Goal: Entertainment & Leisure: Consume media (video, audio)

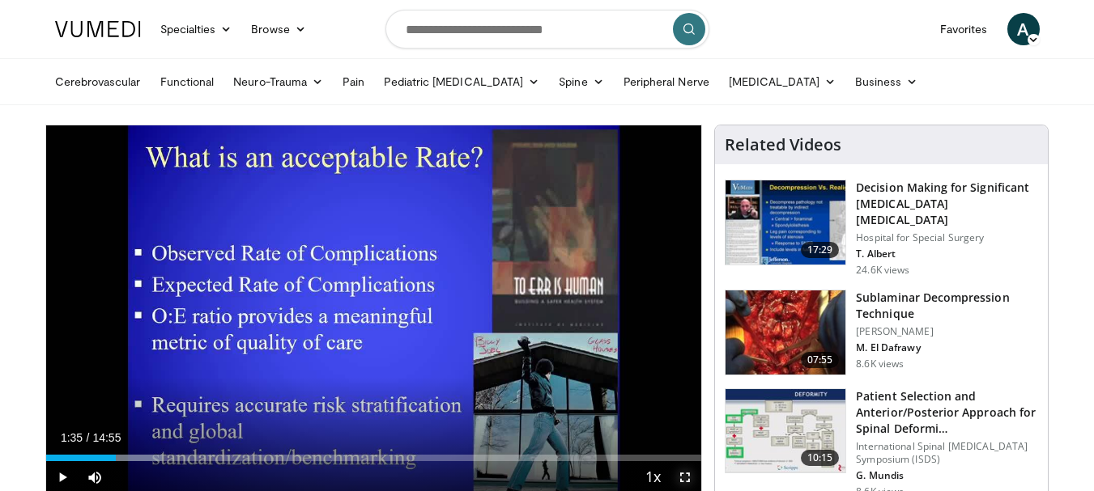
click at [685, 474] on span "Video Player" at bounding box center [685, 477] width 32 height 32
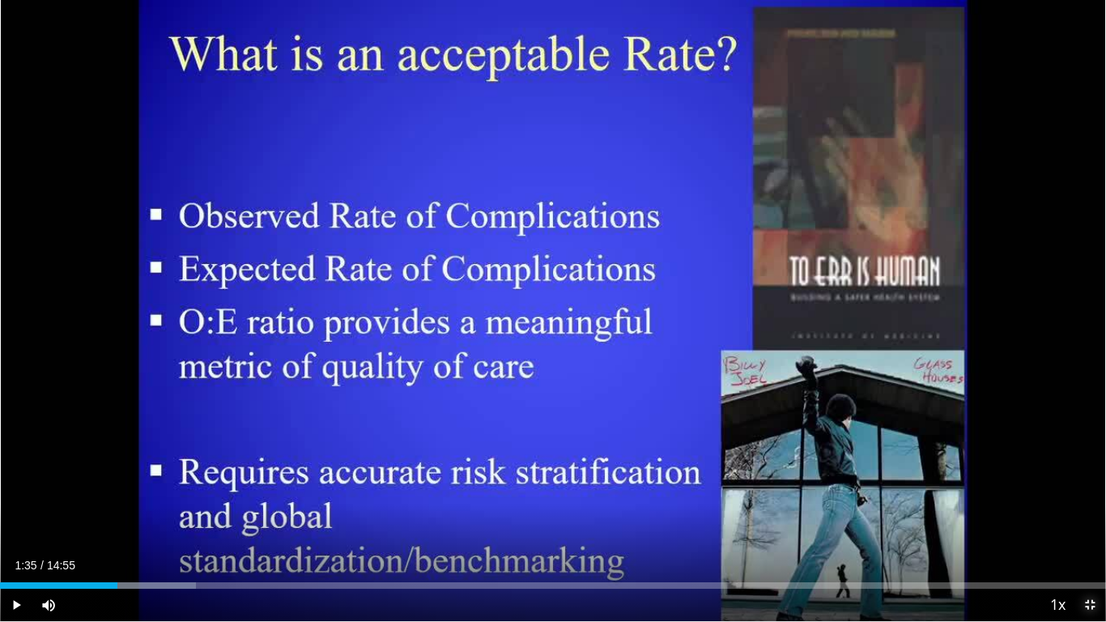
click at [1092, 491] on span "Video Player" at bounding box center [1089, 604] width 32 height 32
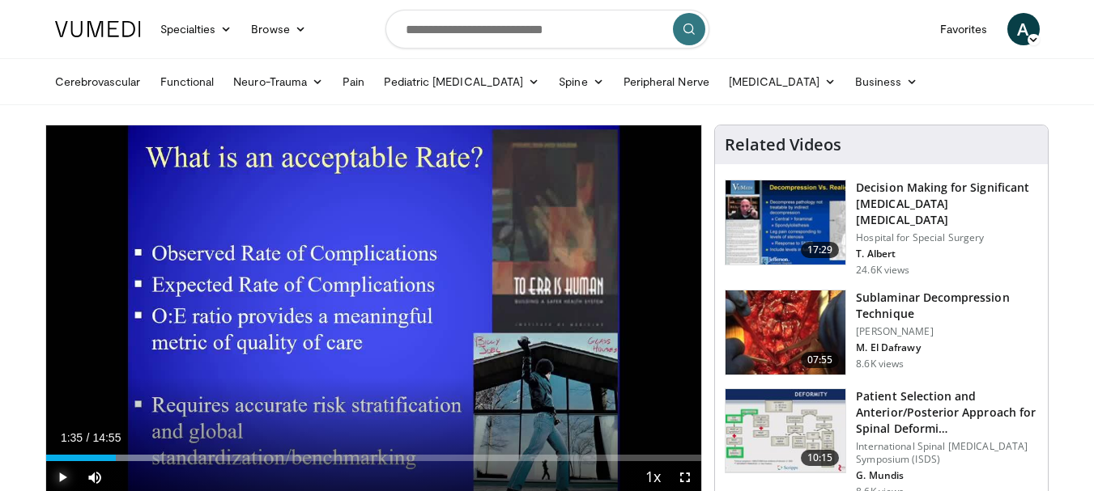
click at [58, 478] on span "Video Player" at bounding box center [62, 477] width 32 height 32
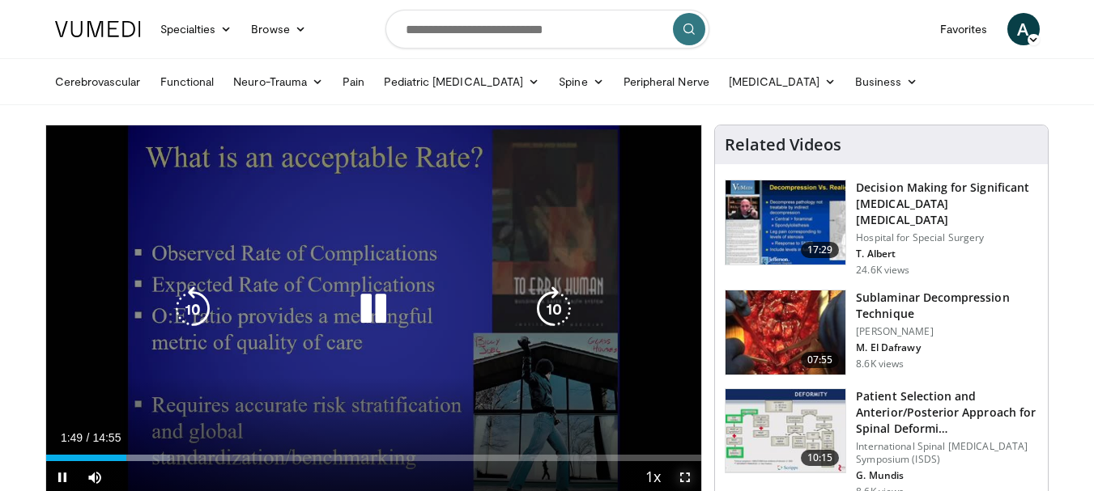
drag, startPoint x: 682, startPoint y: 474, endPoint x: 682, endPoint y: 571, distance: 97.9
click at [682, 474] on span "Video Player" at bounding box center [685, 477] width 32 height 32
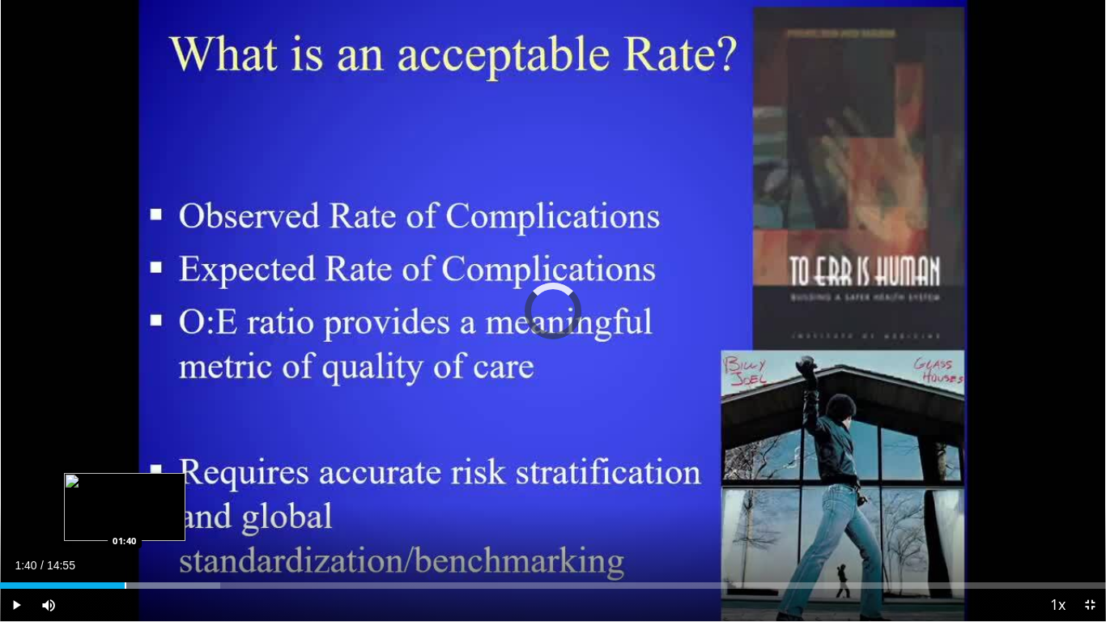
click at [125, 491] on div "Loaded : 19.94% 01:40 01:40" at bounding box center [553, 580] width 1106 height 15
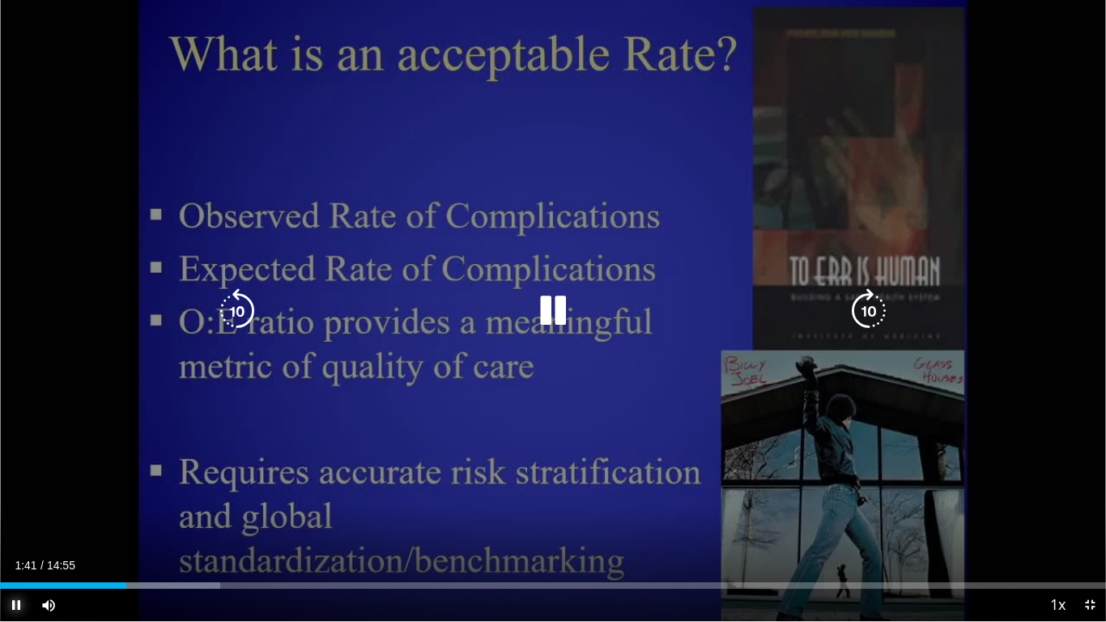
click at [19, 491] on span "Video Player" at bounding box center [16, 604] width 32 height 32
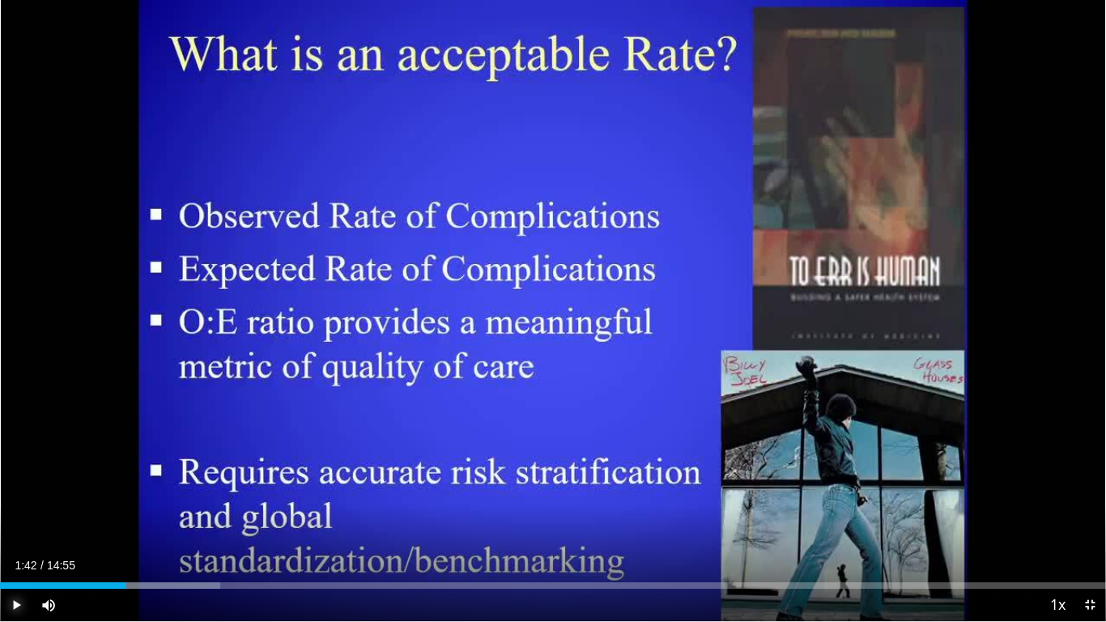
click at [17, 491] on span "Video Player" at bounding box center [16, 604] width 32 height 32
click at [3, 491] on div "Loaded : 19.94% 00:02 00:02" at bounding box center [553, 580] width 1106 height 15
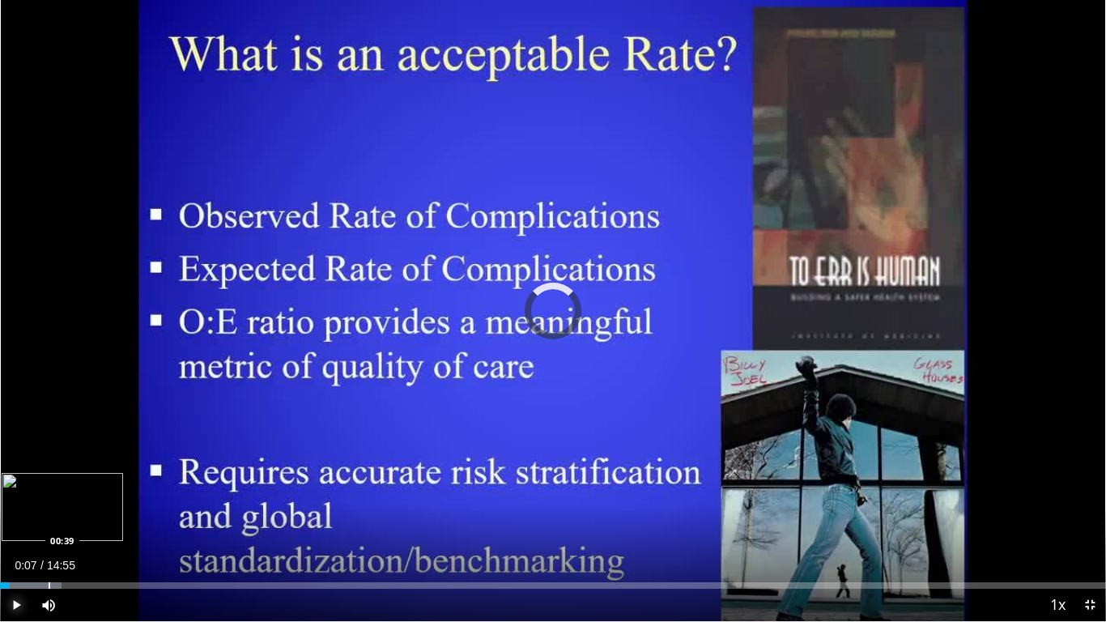
click at [49, 491] on div "Progress Bar" at bounding box center [50, 585] width 2 height 6
click at [68, 491] on div "Progress Bar" at bounding box center [69, 585] width 2 height 6
click at [97, 491] on div "Progress Bar" at bounding box center [98, 585] width 2 height 6
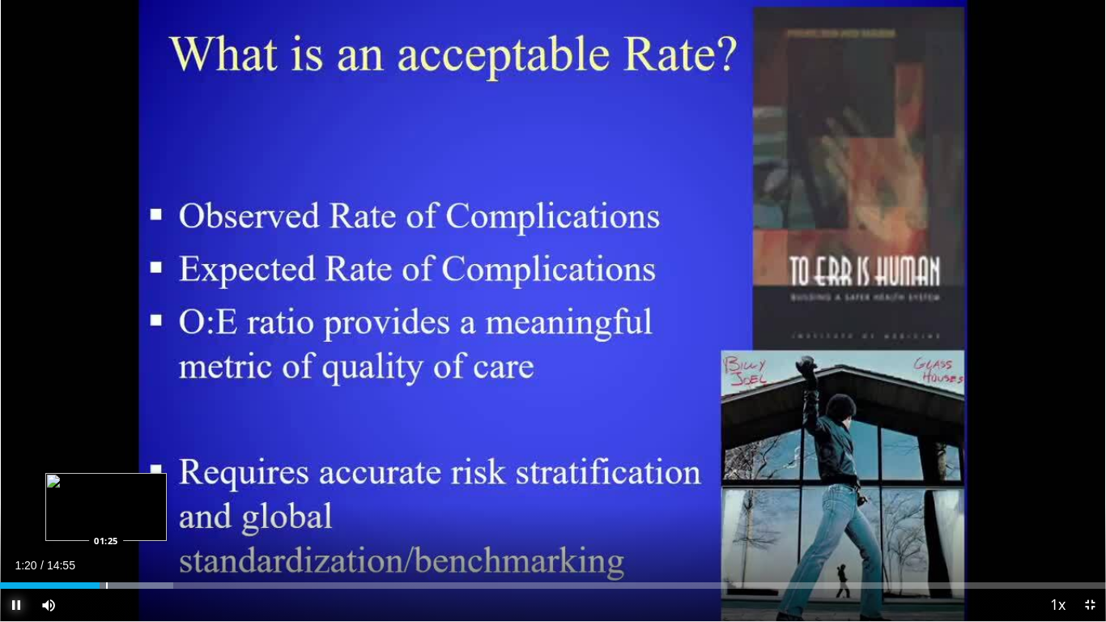
click at [107, 491] on div "Progress Bar" at bounding box center [107, 585] width 2 height 6
click at [114, 491] on div "Progress Bar" at bounding box center [115, 585] width 2 height 6
click at [120, 491] on div "Progress Bar" at bounding box center [120, 585] width 2 height 6
click at [129, 491] on div "Progress Bar" at bounding box center [130, 585] width 2 height 6
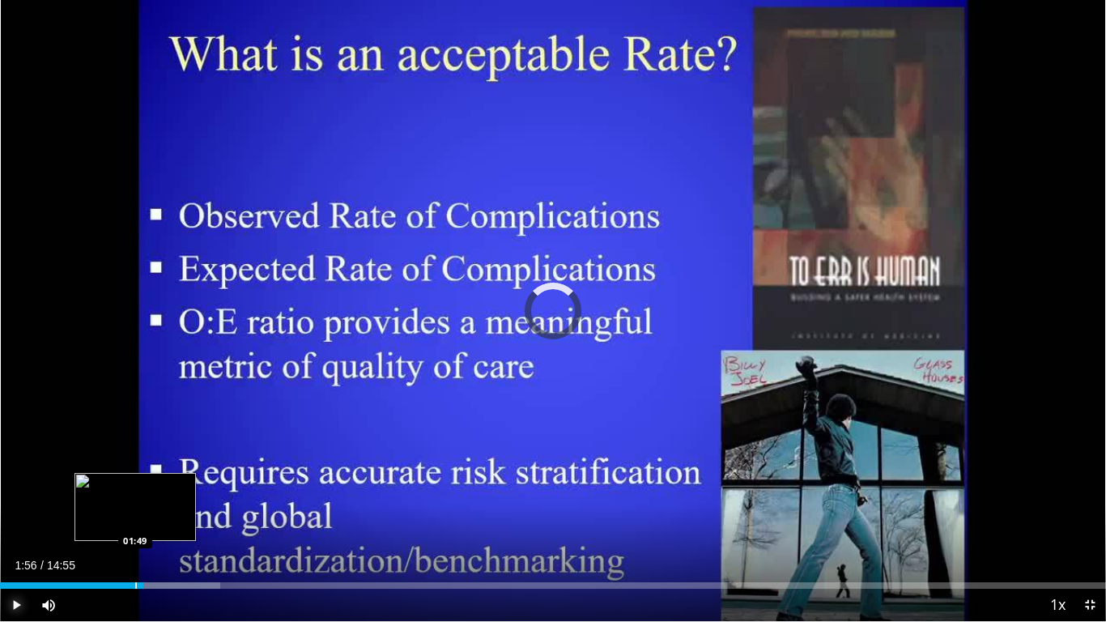
click at [135, 491] on div "Loaded : 19.94% 01:56 01:49" at bounding box center [553, 580] width 1106 height 15
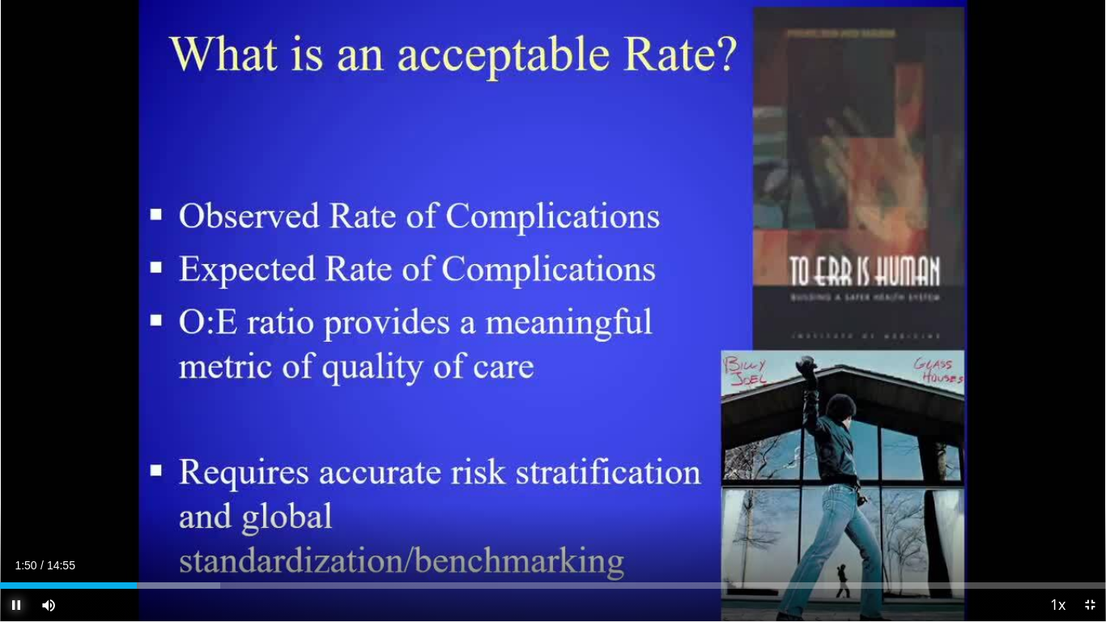
click at [15, 491] on span "Video Player" at bounding box center [16, 604] width 32 height 32
click at [19, 491] on span "Video Player" at bounding box center [16, 604] width 32 height 32
click at [49, 491] on span "Video Player" at bounding box center [48, 604] width 32 height 32
click at [48, 491] on span "Video Player" at bounding box center [48, 604] width 32 height 32
click at [1090, 491] on span "Video Player" at bounding box center [1089, 604] width 32 height 32
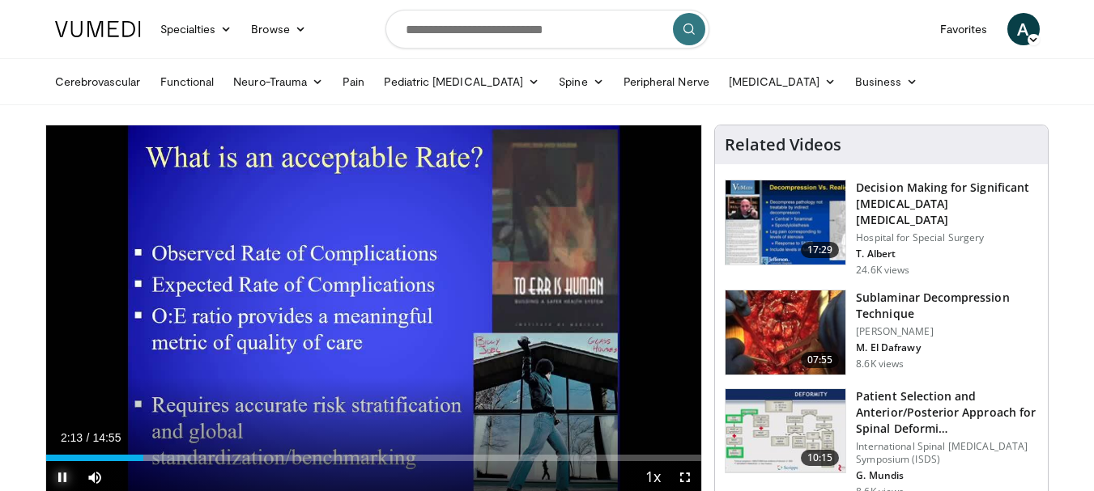
click at [62, 473] on span "Video Player" at bounding box center [62, 477] width 32 height 32
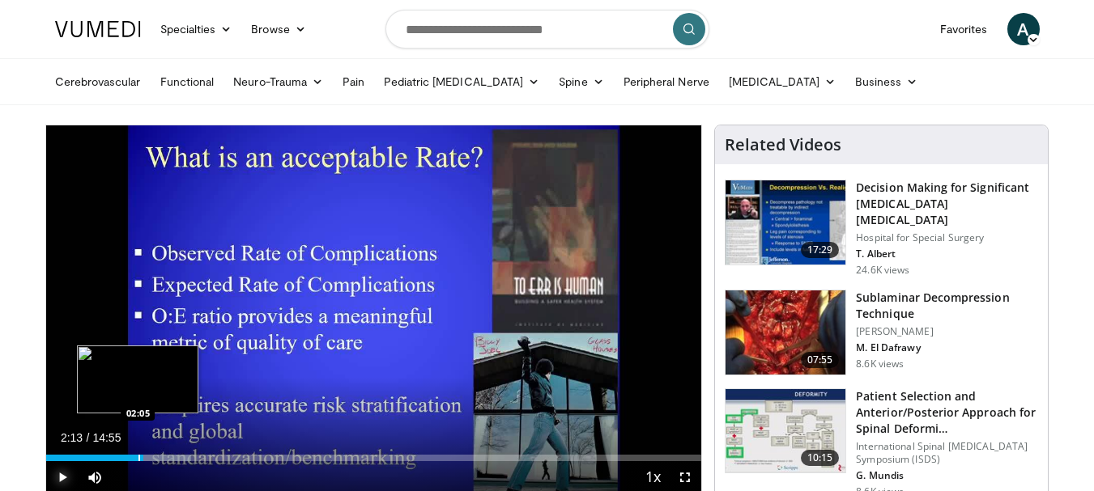
click at [137, 457] on div "Loaded : 22.16% 02:13 02:05" at bounding box center [374, 458] width 656 height 6
click at [130, 457] on div "01:59" at bounding box center [91, 458] width 91 height 6
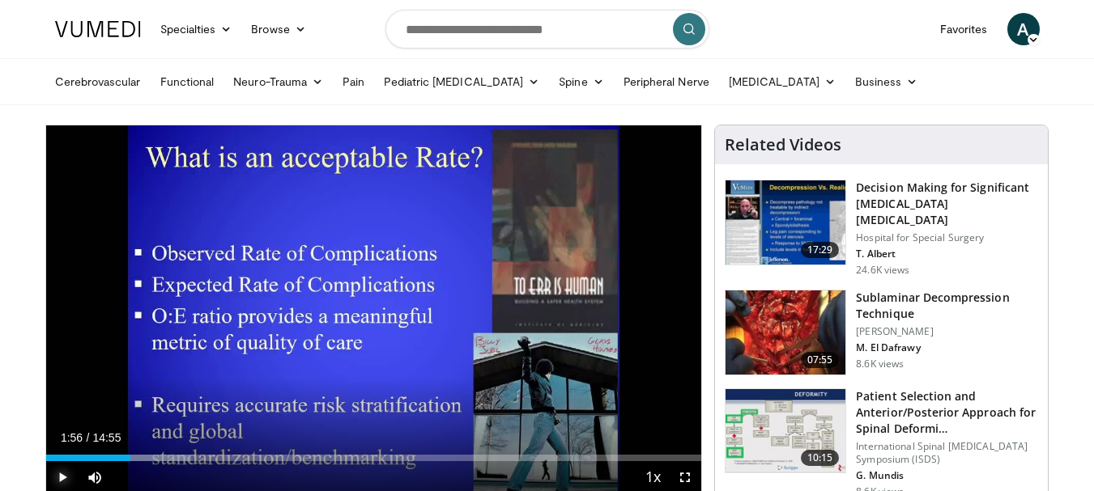
click at [54, 478] on span "Video Player" at bounding box center [62, 477] width 32 height 32
click at [95, 474] on span "Video Player" at bounding box center [95, 477] width 32 height 32
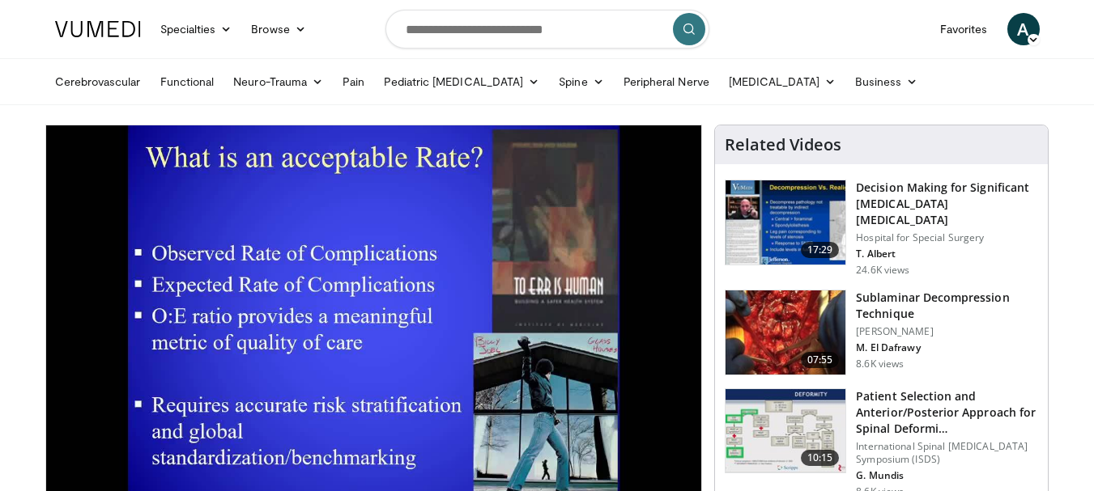
click at [95, 474] on video-js "**********" at bounding box center [374, 309] width 656 height 369
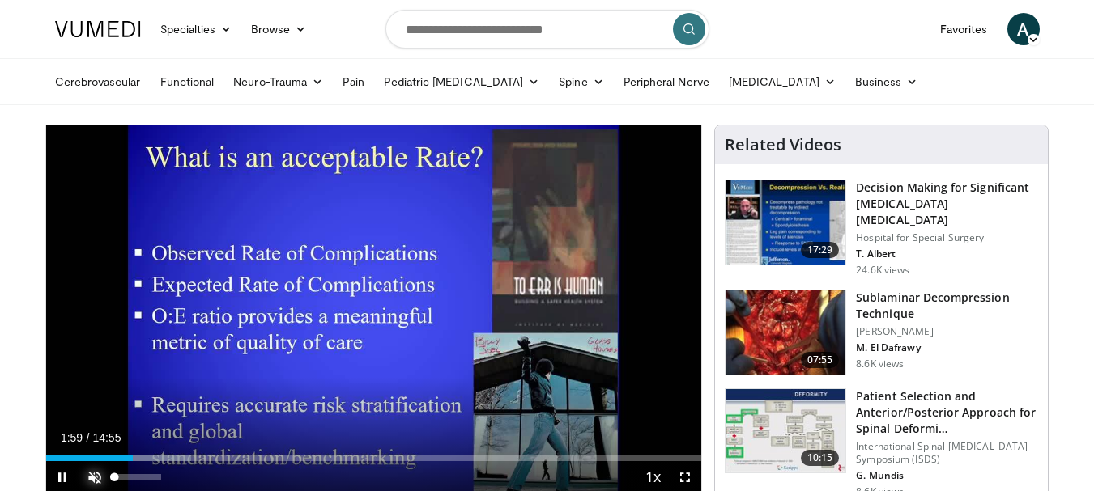
click at [94, 474] on span "Video Player" at bounding box center [95, 477] width 32 height 32
click at [161, 478] on div "Volume Level" at bounding box center [138, 477] width 46 height 6
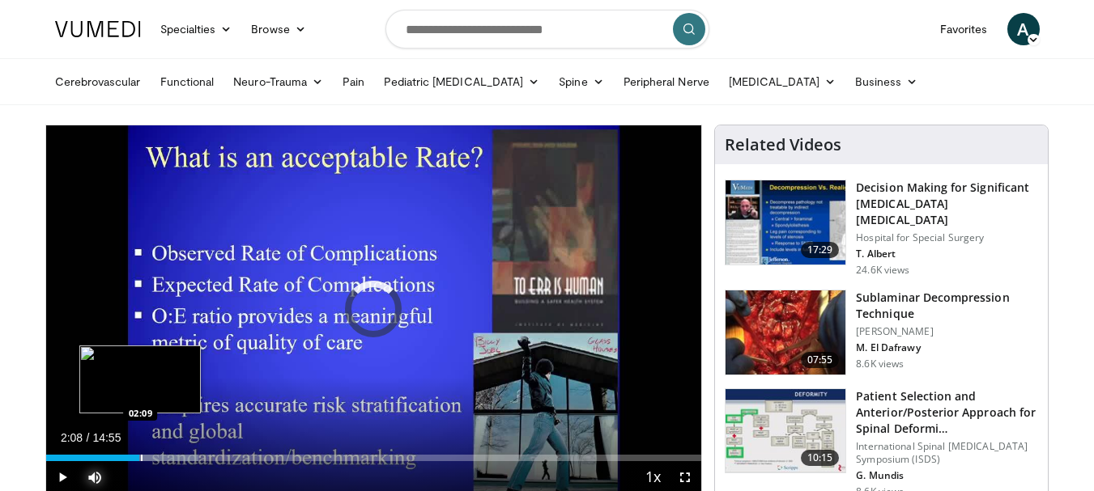
click at [141, 457] on div "Progress Bar" at bounding box center [142, 458] width 2 height 6
click at [138, 457] on div "Progress Bar" at bounding box center [139, 458] width 2 height 6
click at [130, 457] on div "Progress Bar" at bounding box center [131, 458] width 2 height 6
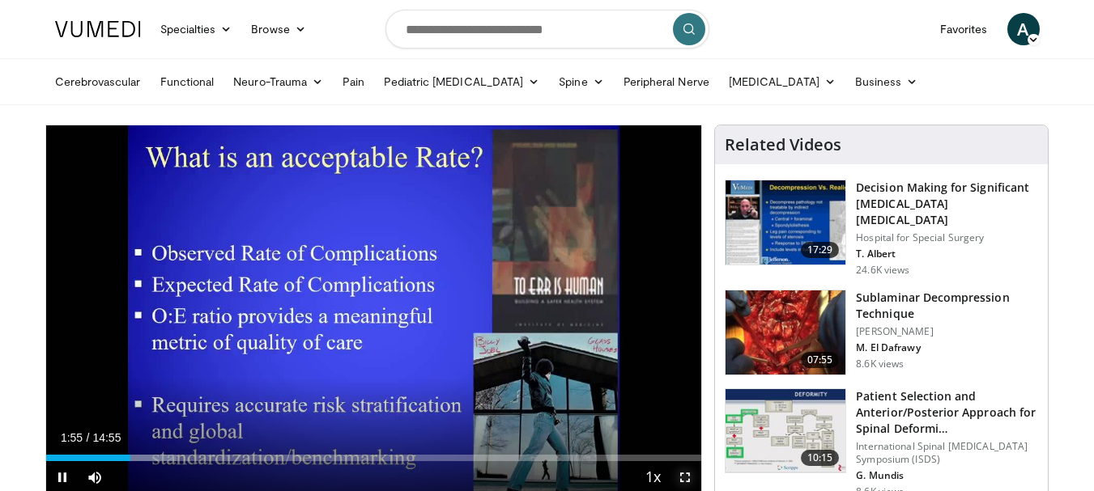
click at [682, 477] on span "Video Player" at bounding box center [685, 477] width 32 height 32
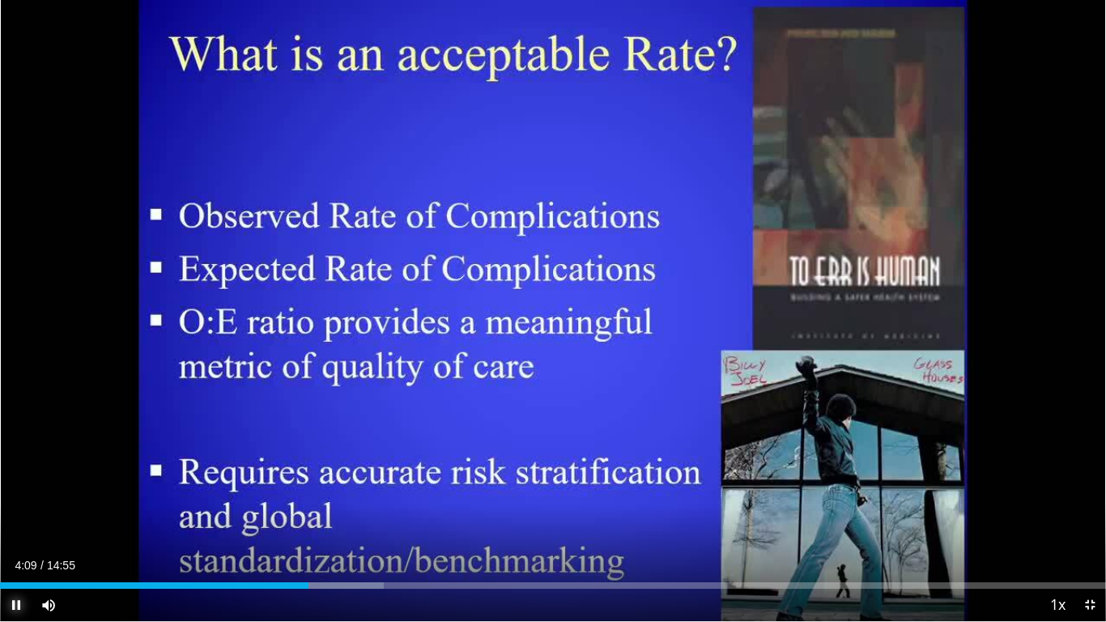
click at [18, 491] on span "Video Player" at bounding box center [16, 604] width 32 height 32
click at [14, 491] on span "Video Player" at bounding box center [16, 604] width 32 height 32
click at [1090, 491] on span "Video Player" at bounding box center [1089, 604] width 32 height 32
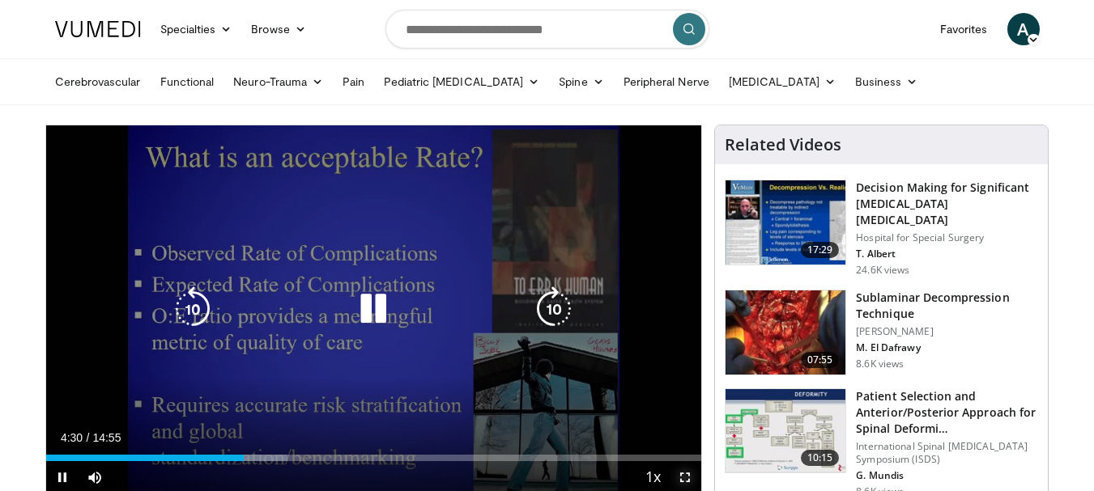
drag, startPoint x: 689, startPoint y: 482, endPoint x: 689, endPoint y: 580, distance: 97.9
click at [689, 482] on span "Video Player" at bounding box center [685, 477] width 32 height 32
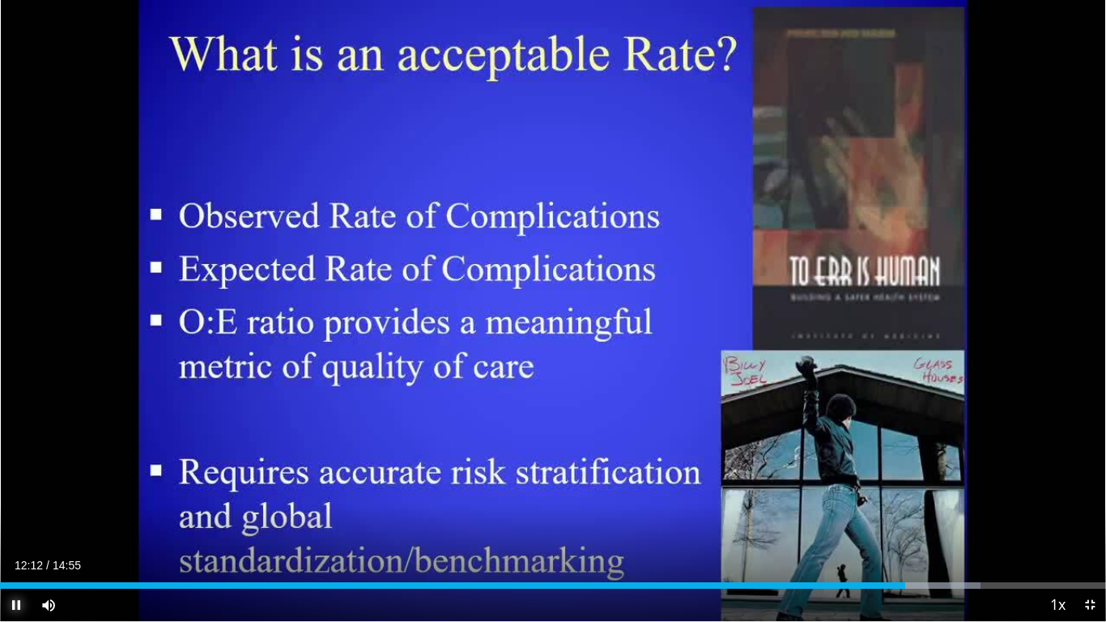
click at [13, 491] on span "Video Player" at bounding box center [16, 604] width 32 height 32
click at [25, 491] on span "Video Player" at bounding box center [16, 604] width 32 height 32
click at [1087, 491] on span "Video Player" at bounding box center [1089, 604] width 32 height 32
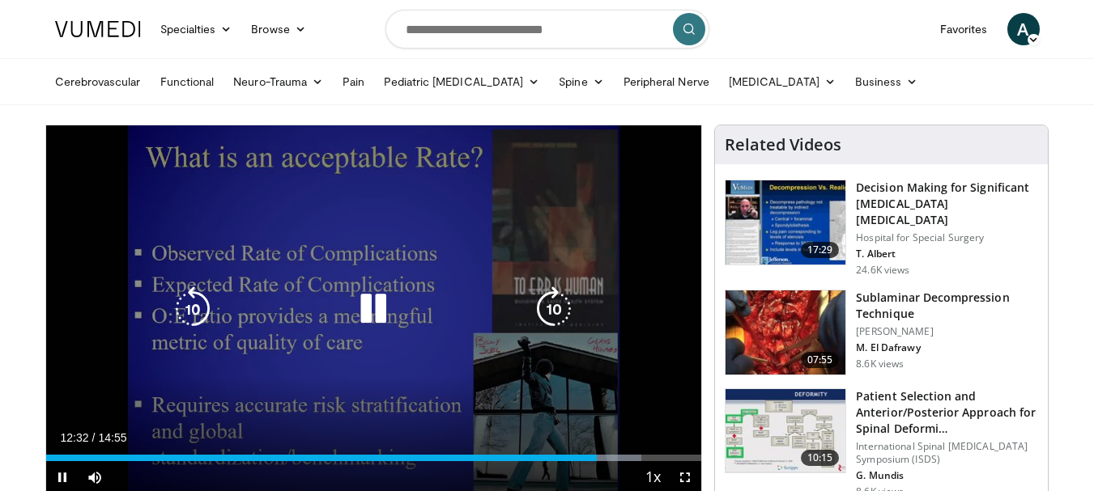
click at [634, 244] on div "10 seconds Tap to unmute" at bounding box center [374, 309] width 656 height 368
click at [368, 319] on icon "Video Player" at bounding box center [372, 309] width 45 height 45
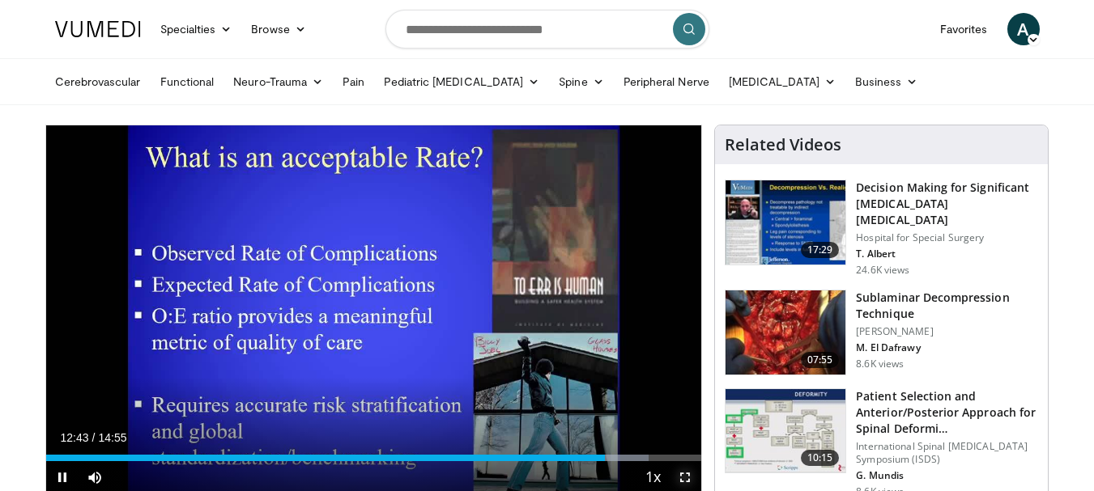
click at [680, 477] on span "Video Player" at bounding box center [685, 477] width 32 height 32
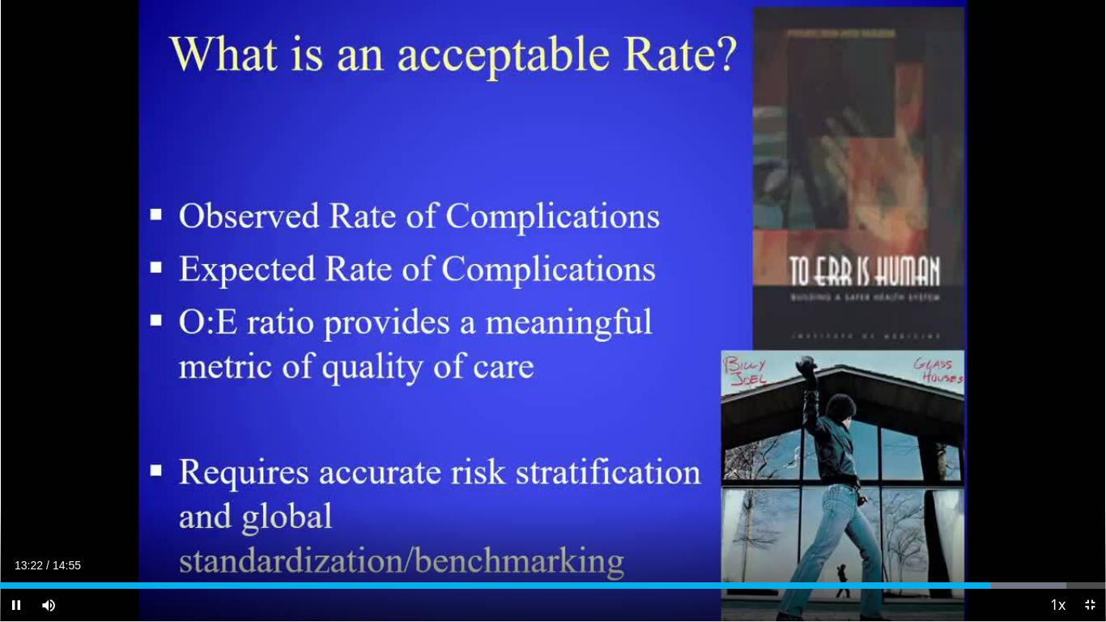
click at [299, 491] on div "Current Time 13:22 / Duration 14:55" at bounding box center [553, 565] width 1106 height 15
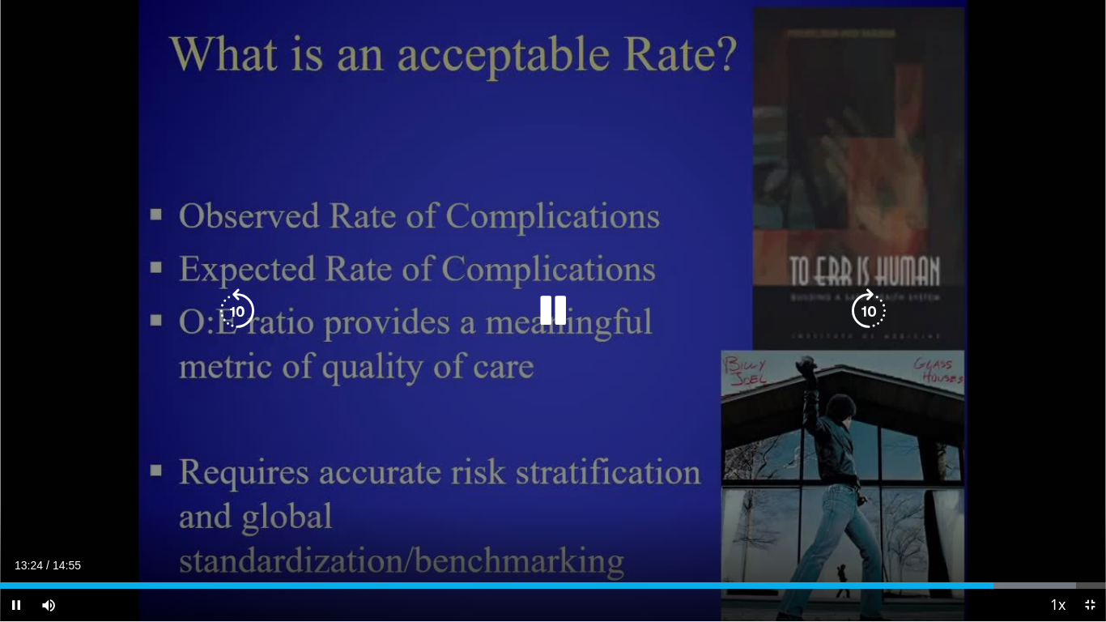
click at [548, 303] on icon "Video Player" at bounding box center [552, 310] width 45 height 45
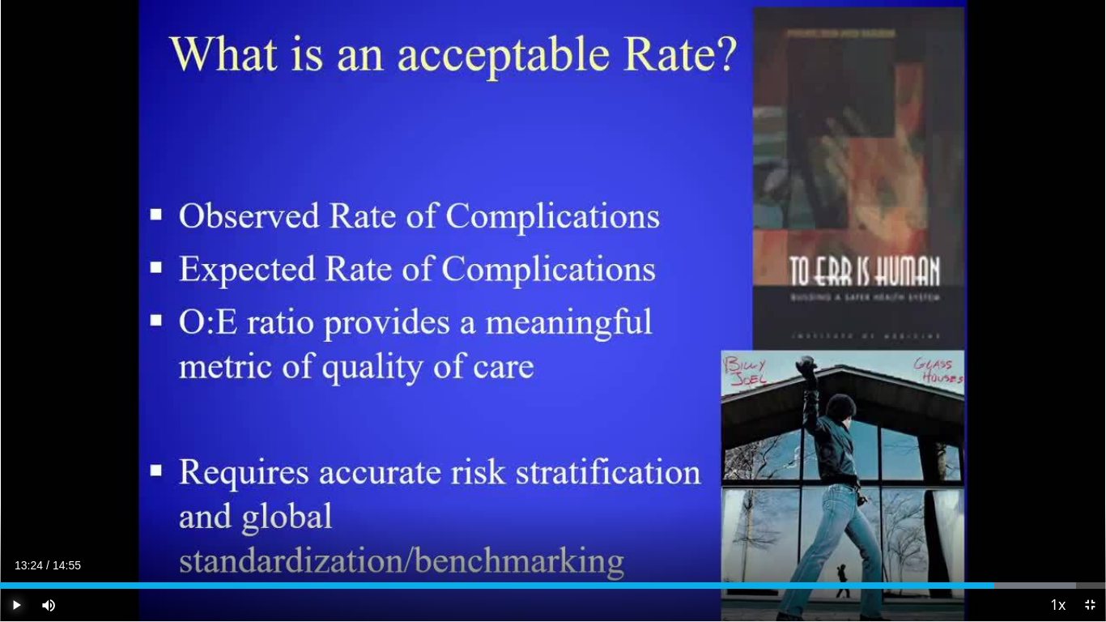
click at [16, 491] on span "Video Player" at bounding box center [16, 604] width 32 height 32
click at [1089, 491] on span "Video Player" at bounding box center [1089, 604] width 32 height 32
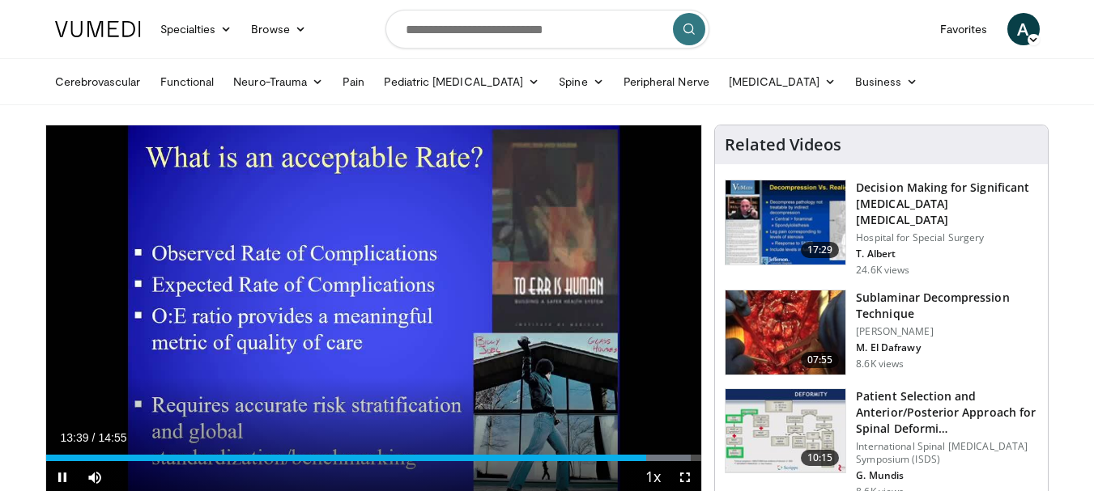
click at [435, 474] on div "Current Time 13:39 / Duration 14:55 Pause Skip Backward Skip Forward Mute 100% …" at bounding box center [374, 477] width 656 height 32
click at [60, 478] on span "Video Player" at bounding box center [62, 477] width 32 height 32
click at [63, 474] on span "Video Player" at bounding box center [62, 477] width 32 height 32
click at [651, 437] on div "Current Time 14:34 / Duration 14:55" at bounding box center [374, 438] width 656 height 15
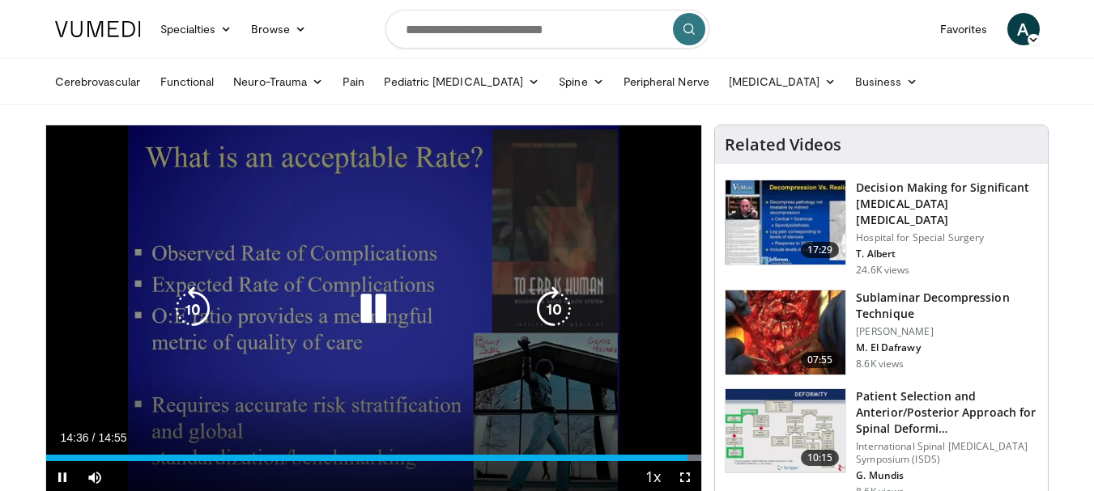
click at [673, 405] on div "10 seconds Tap to unmute" at bounding box center [374, 309] width 656 height 368
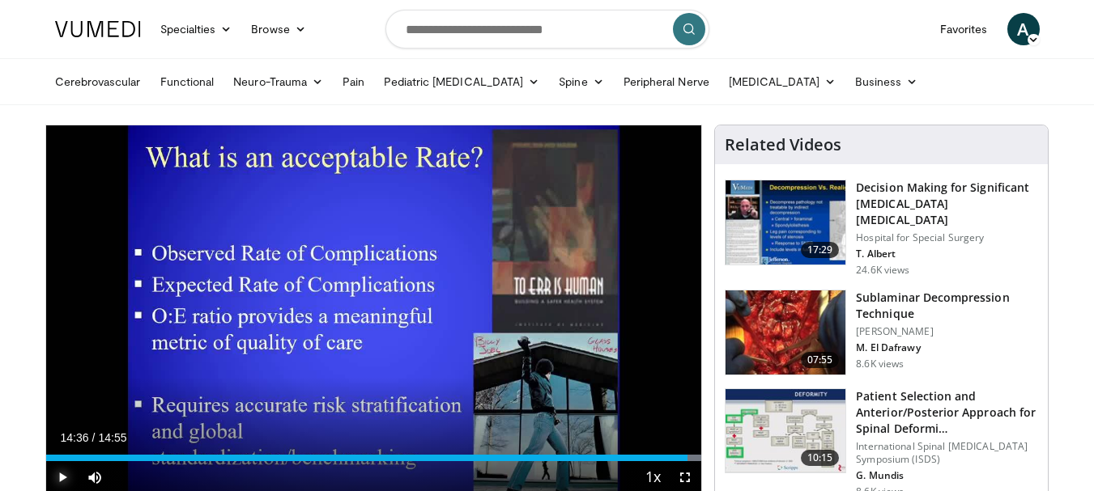
click at [62, 474] on span "Video Player" at bounding box center [62, 477] width 32 height 32
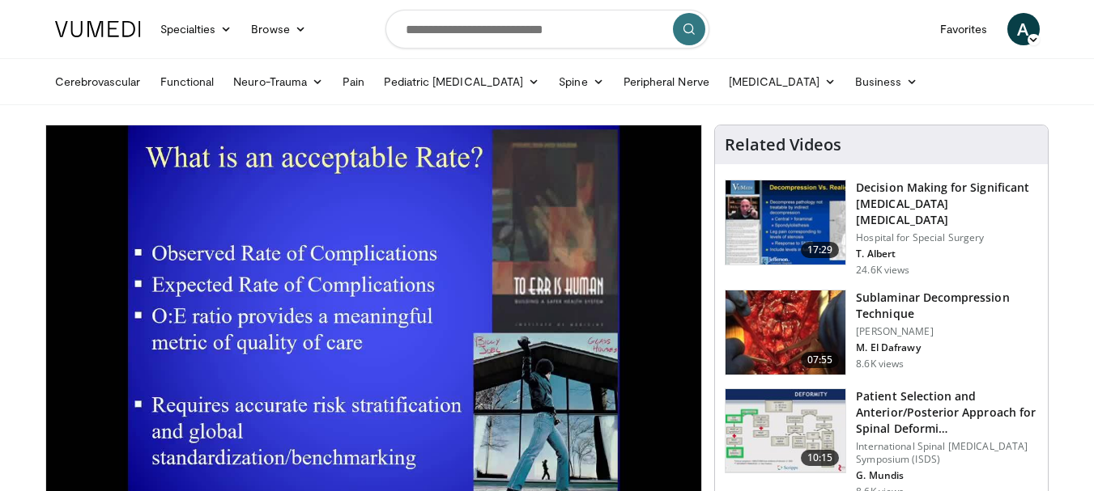
click at [1030, 34] on icon at bounding box center [1032, 39] width 11 height 11
